Goal: Use online tool/utility: Utilize a website feature to perform a specific function

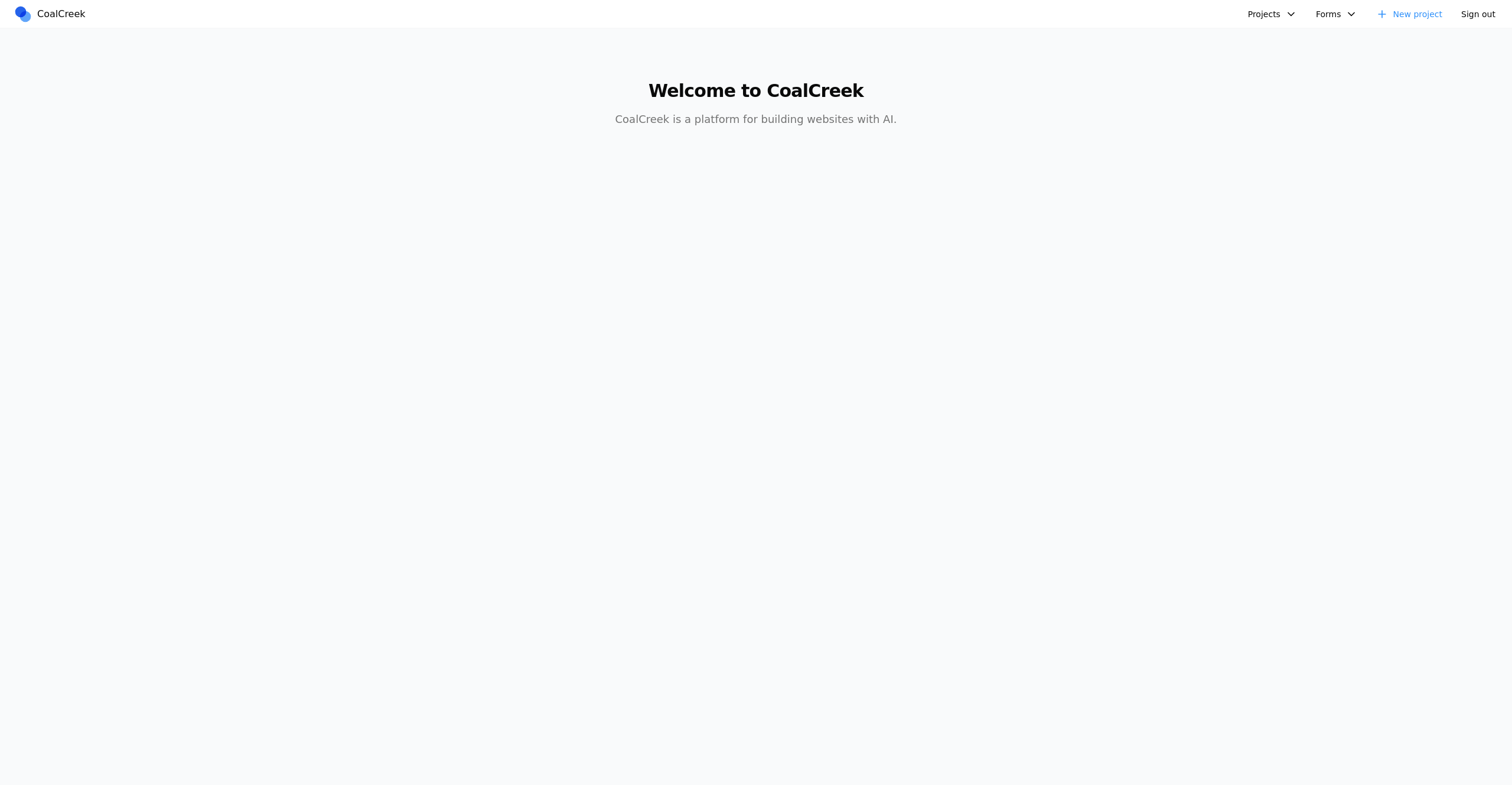
click at [1281, 16] on button "Projects" at bounding box center [1273, 14] width 63 height 18
click at [1302, 180] on link "mexican food site" at bounding box center [1304, 182] width 110 height 20
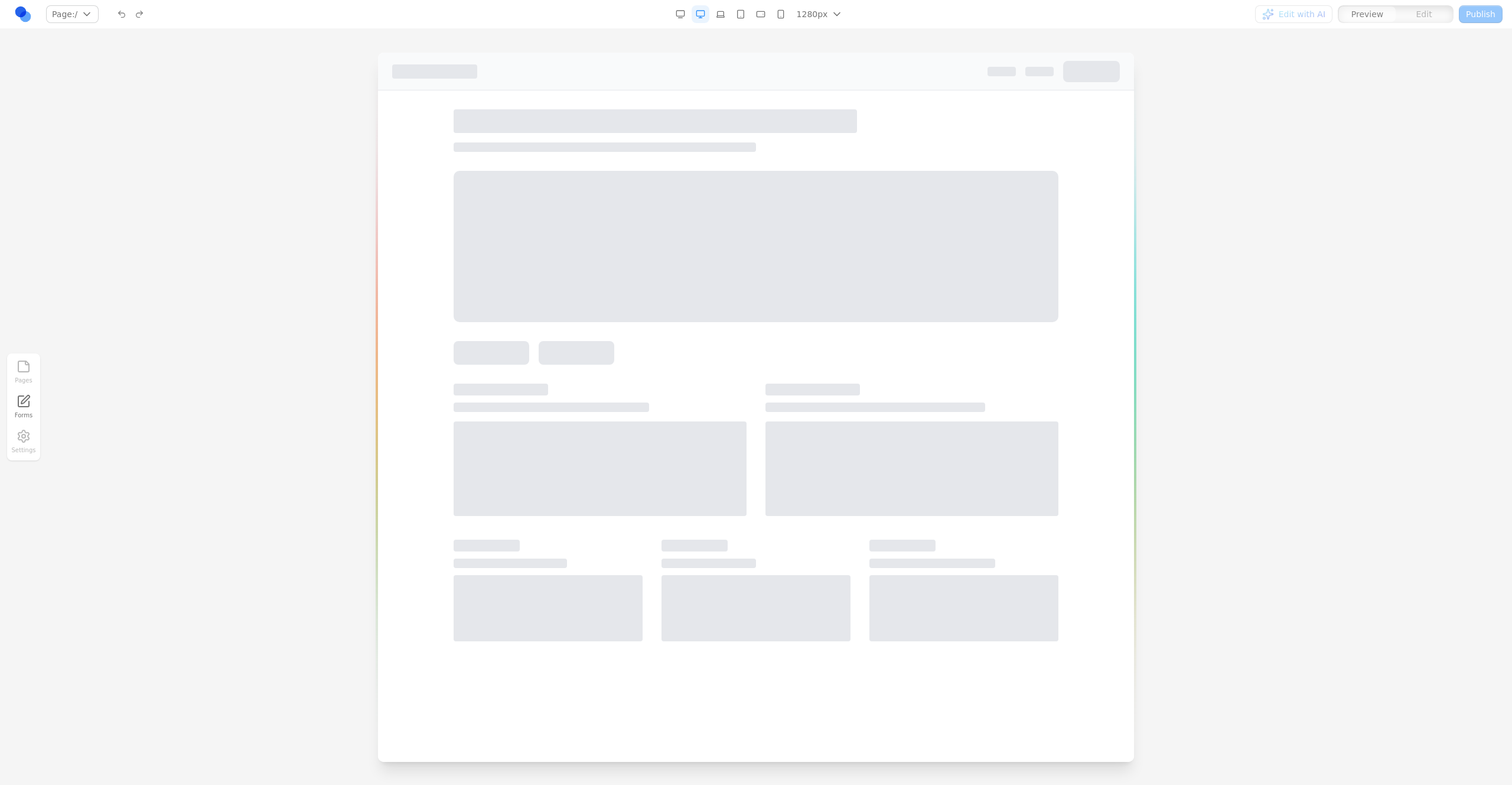
click at [1307, 29] on div "Pages Forms Settings" at bounding box center [756, 407] width 1512 height 756
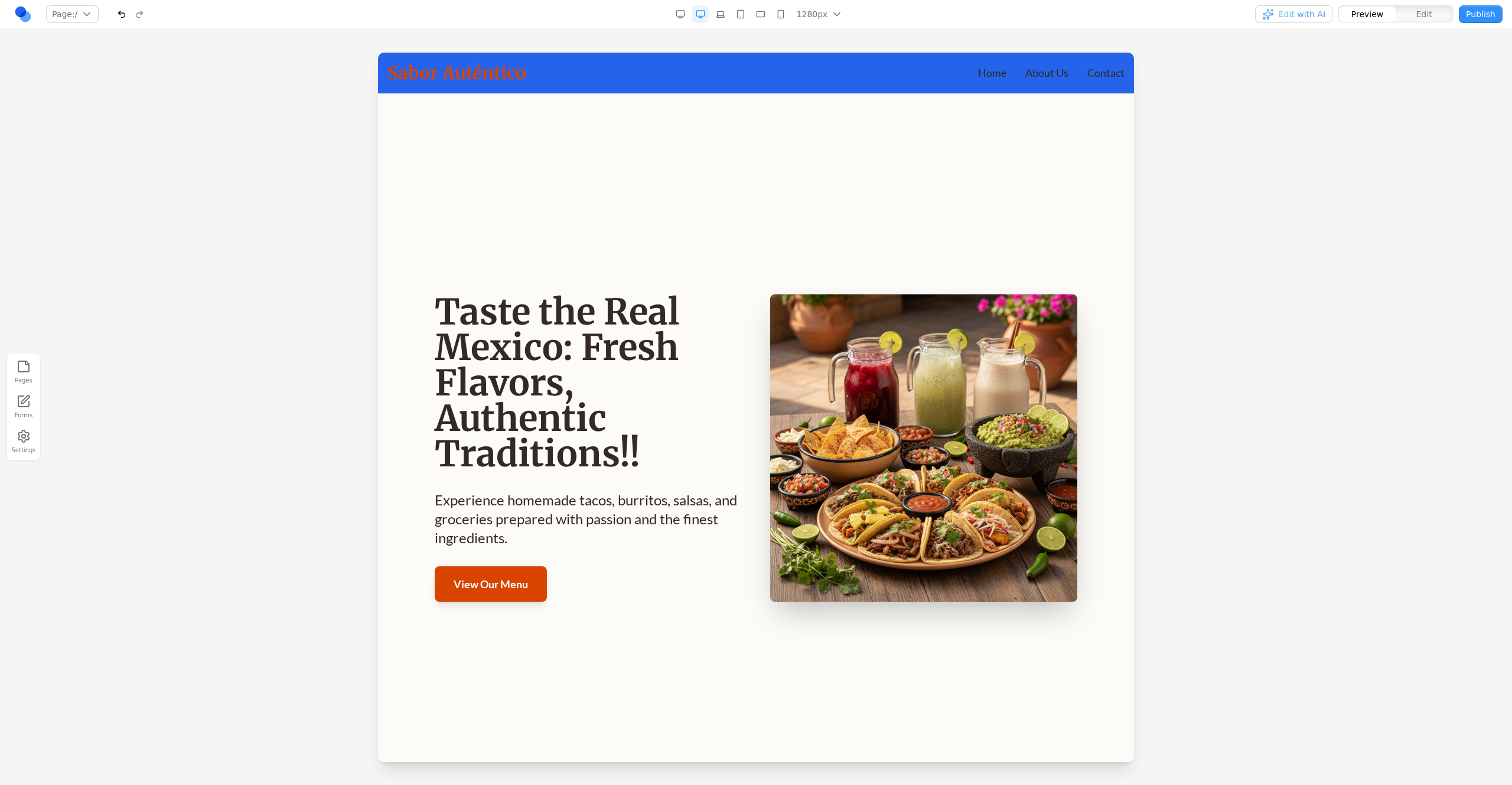
click at [1267, 336] on div at bounding box center [756, 418] width 1512 height 732
click at [687, 88] on div "Sabor Auténtico Home About Us Contact Home About Us Contact" at bounding box center [756, 72] width 756 height 40
click at [692, 111] on button at bounding box center [702, 110] width 19 height 19
click at [1011, 667] on textarea at bounding box center [1001, 688] width 189 height 59
type textarea "**********"
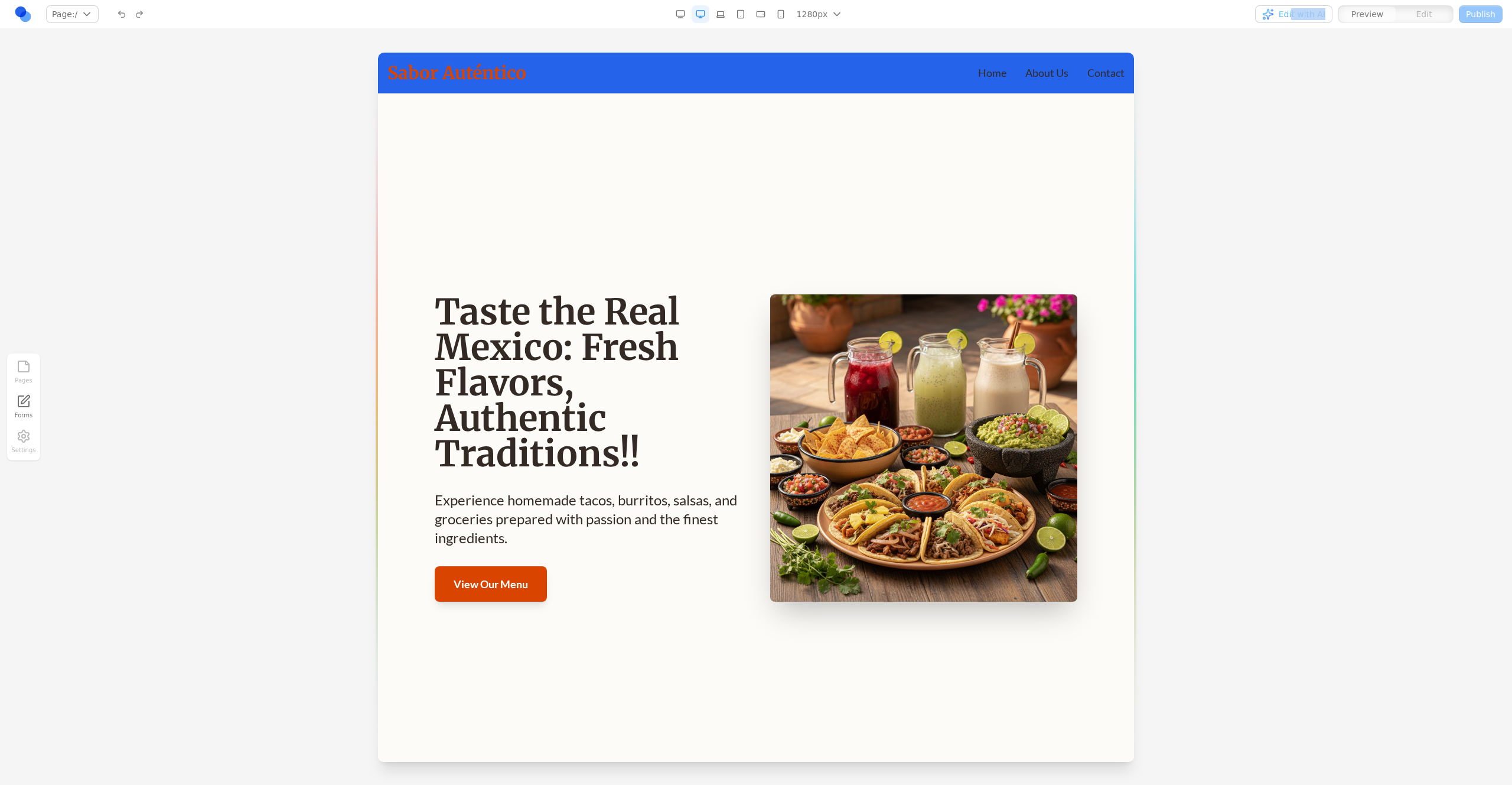
click at [1295, 20] on nav "Page: / / Manage pages 1280px 1536px 1280px 1024px 768px 480px 375px Edit with …" at bounding box center [756, 14] width 1512 height 29
click at [1292, 16] on span "Edit with AI" at bounding box center [1302, 14] width 47 height 12
click at [1298, 20] on span "Edit with AI" at bounding box center [1302, 14] width 47 height 12
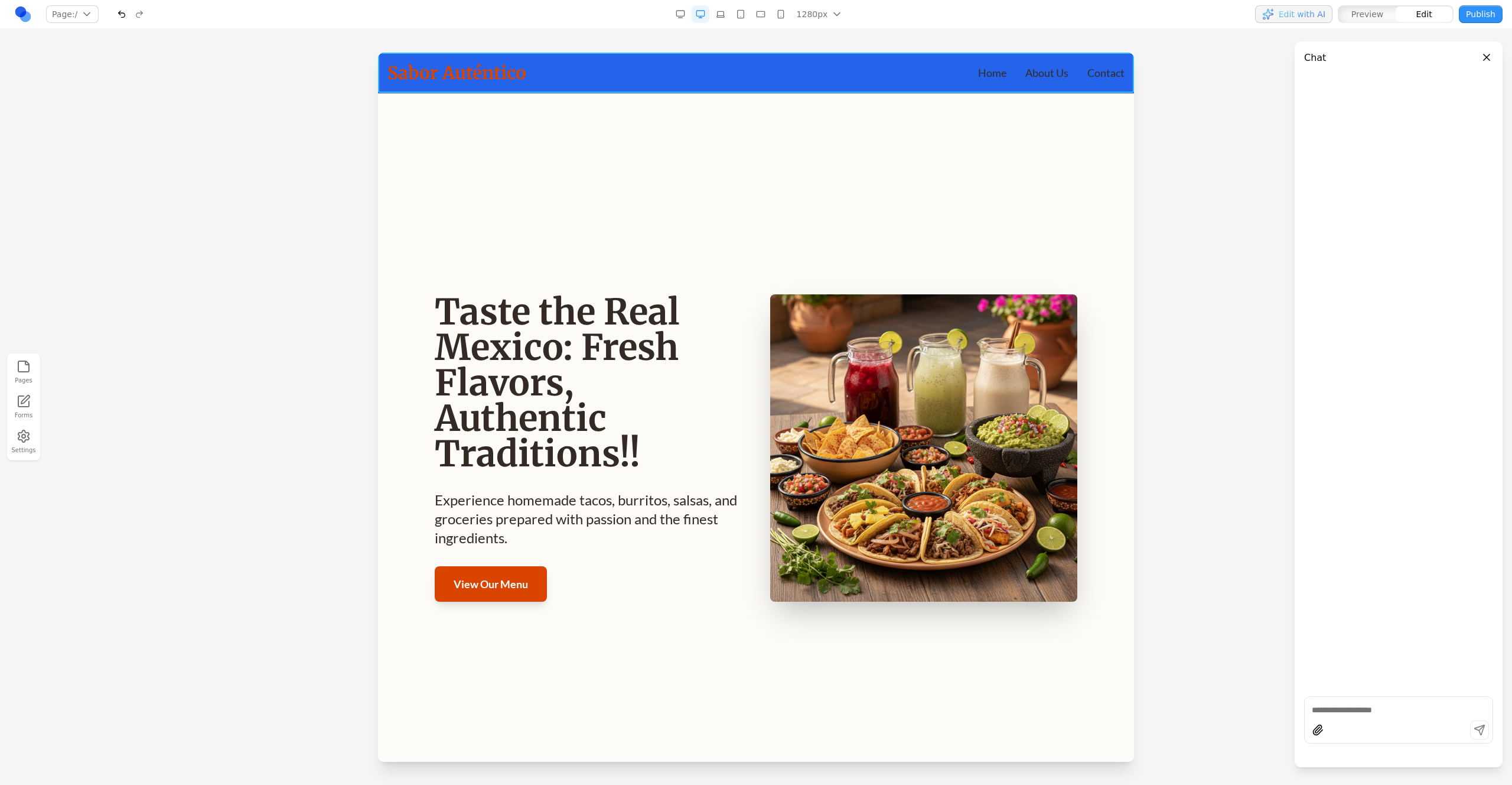
click at [824, 88] on div "Sabor Auténtico Home About Us Contact Home About Us Contact" at bounding box center [756, 72] width 756 height 40
click at [1479, 56] on header "Chat" at bounding box center [1399, 53] width 208 height 23
click at [1490, 57] on button "Close panel" at bounding box center [1487, 57] width 13 height 13
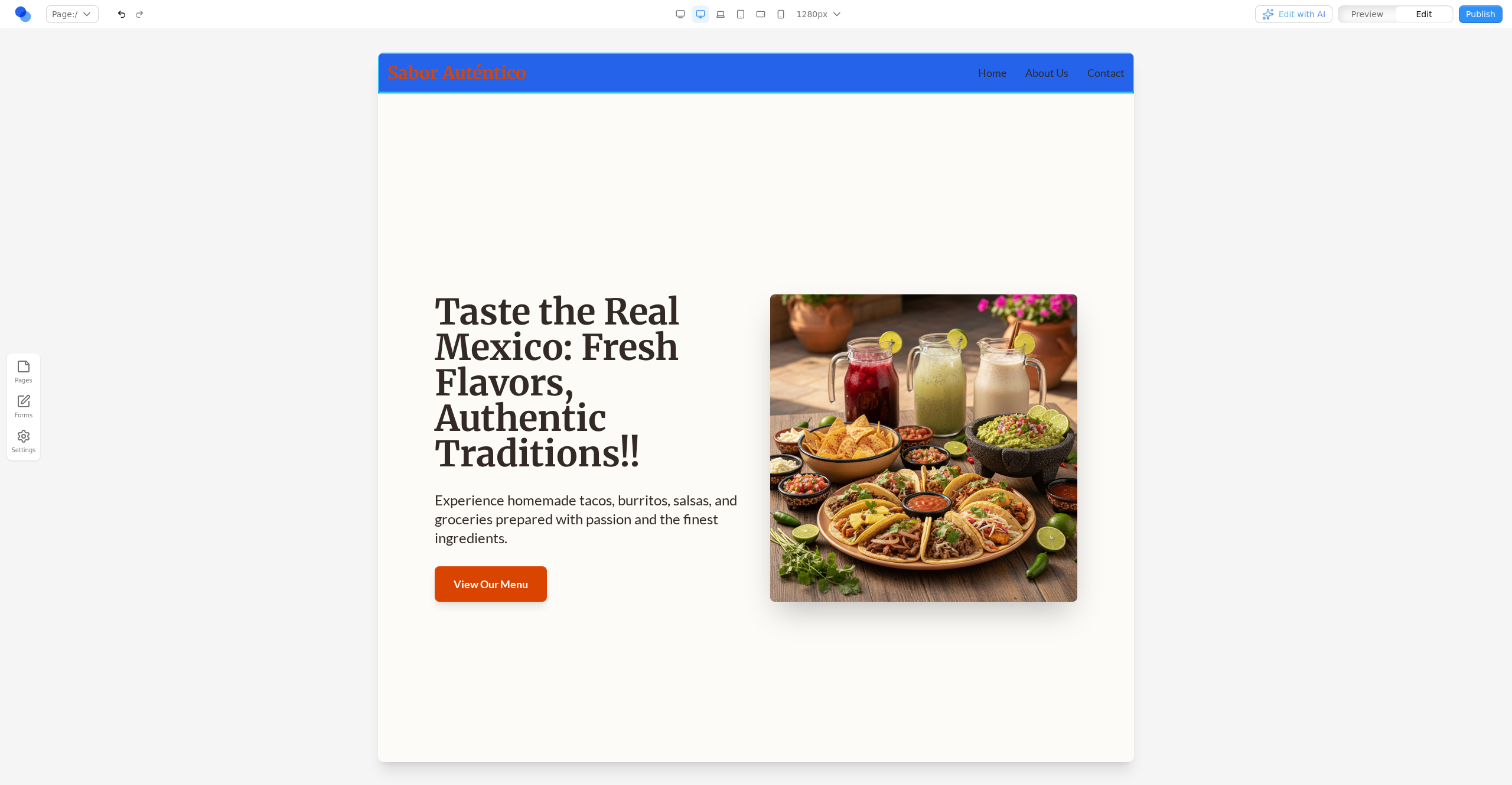
click at [890, 88] on div "Sabor Auténtico Home About Us Contact Home About Us Contact" at bounding box center [756, 72] width 756 height 40
click at [709, 113] on button at bounding box center [702, 110] width 19 height 19
click at [971, 687] on textarea at bounding box center [1001, 688] width 189 height 59
type textarea "**********"
click at [1310, 18] on span "Edit with AI" at bounding box center [1302, 14] width 47 height 12
